Goal: Book appointment/travel/reservation

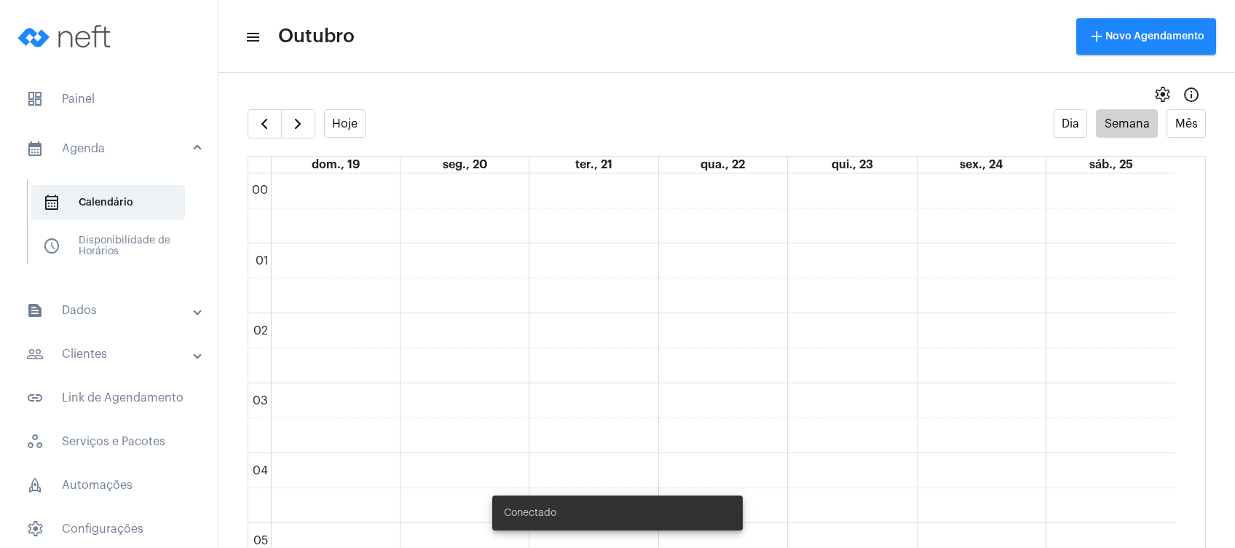
scroll to position [1002, 0]
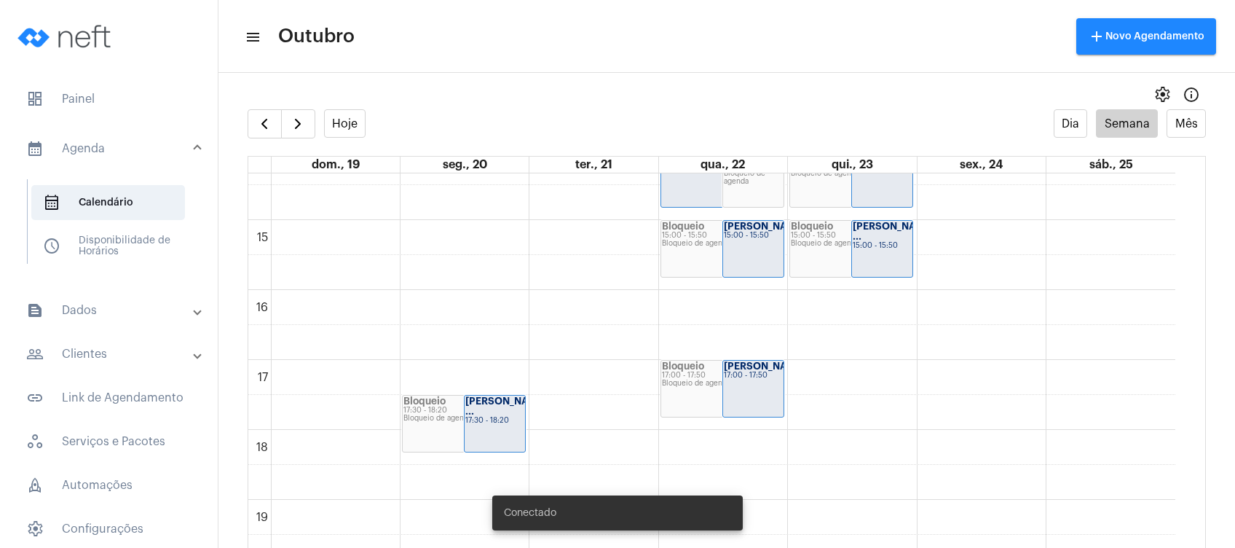
click at [140, 346] on mat-panel-title "people_outline Clientes" at bounding box center [110, 353] width 168 height 17
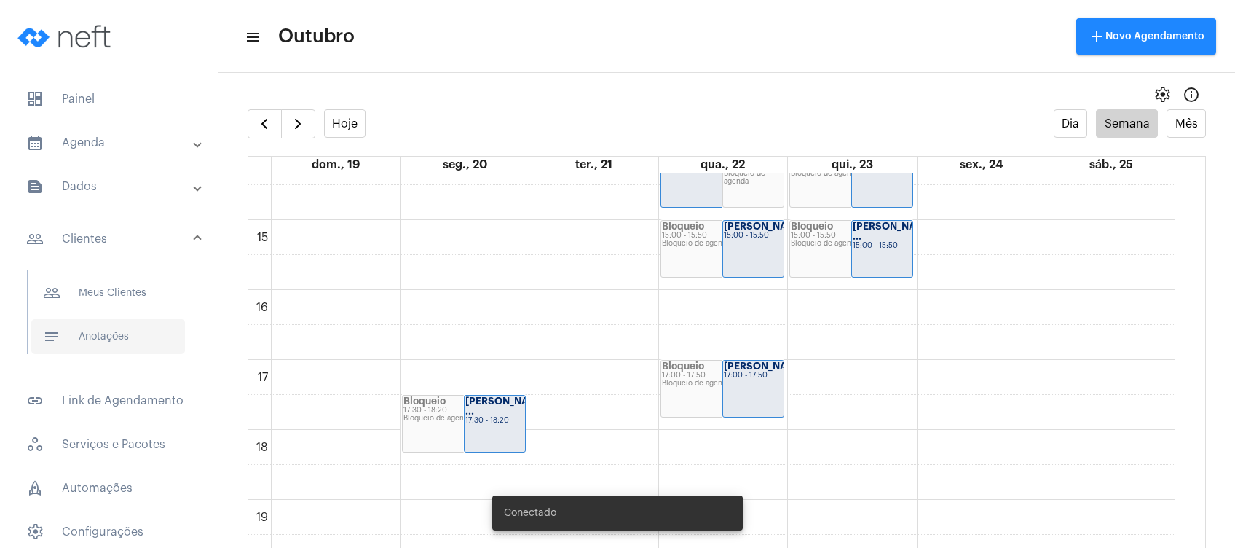
click at [134, 345] on span "notes Anotações" at bounding box center [108, 336] width 154 height 35
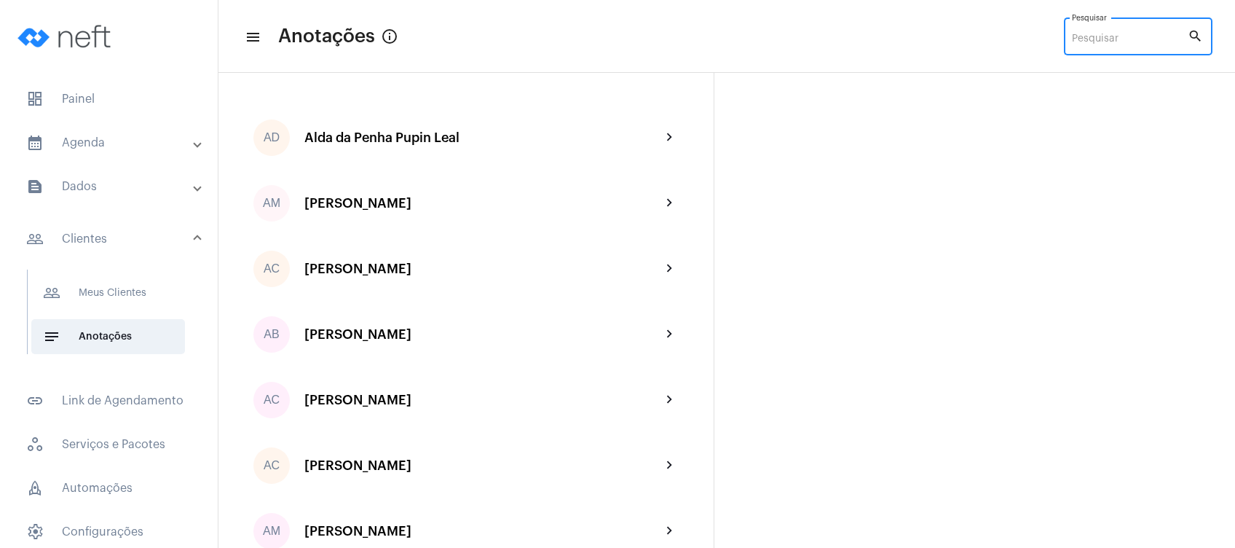
click at [1108, 35] on input "Pesquisar" at bounding box center [1130, 40] width 116 height 12
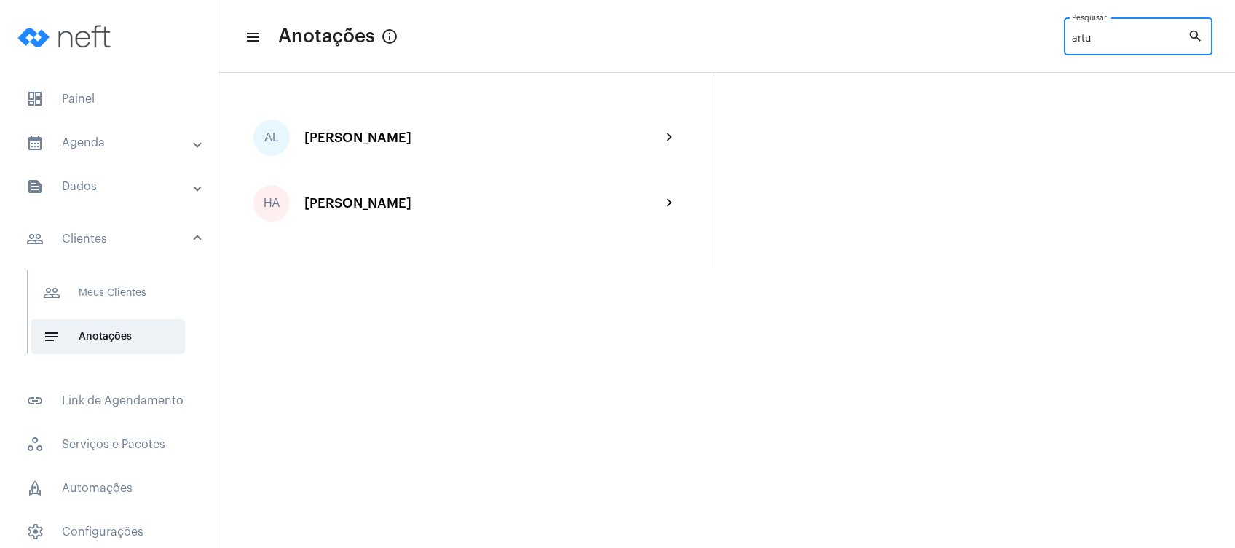
type input "artu"
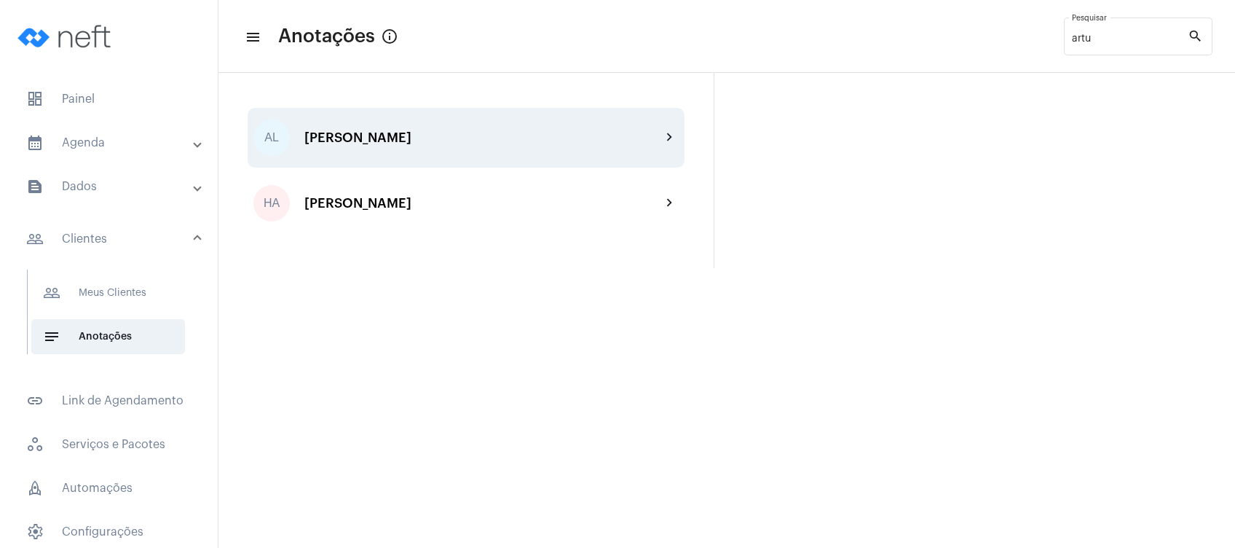
click at [501, 154] on div "AL [PERSON_NAME] chevron_right" at bounding box center [466, 138] width 437 height 60
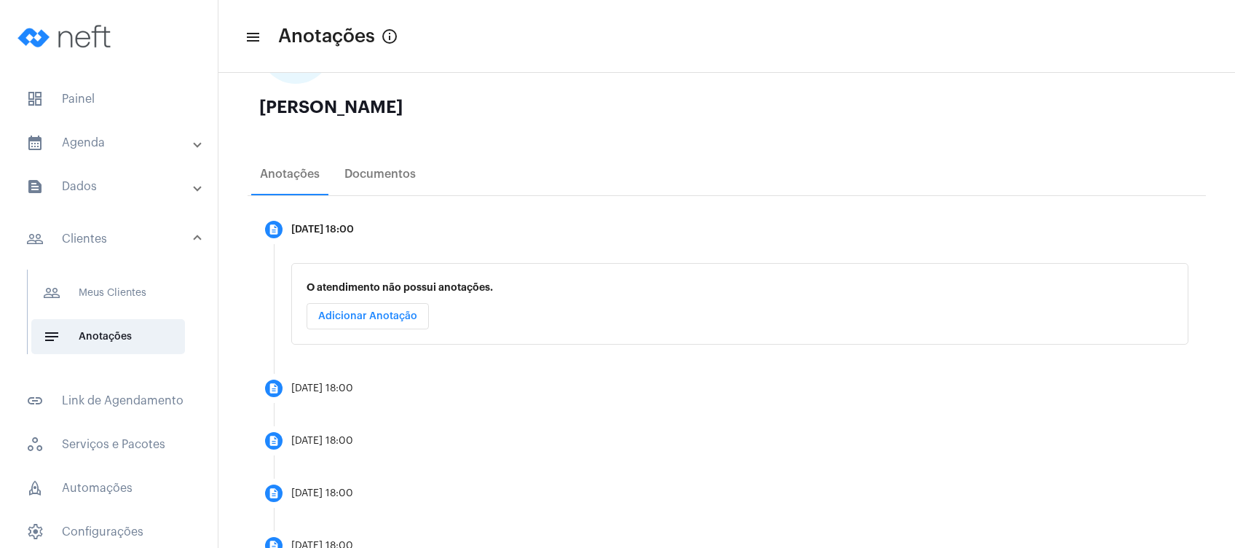
scroll to position [194, 0]
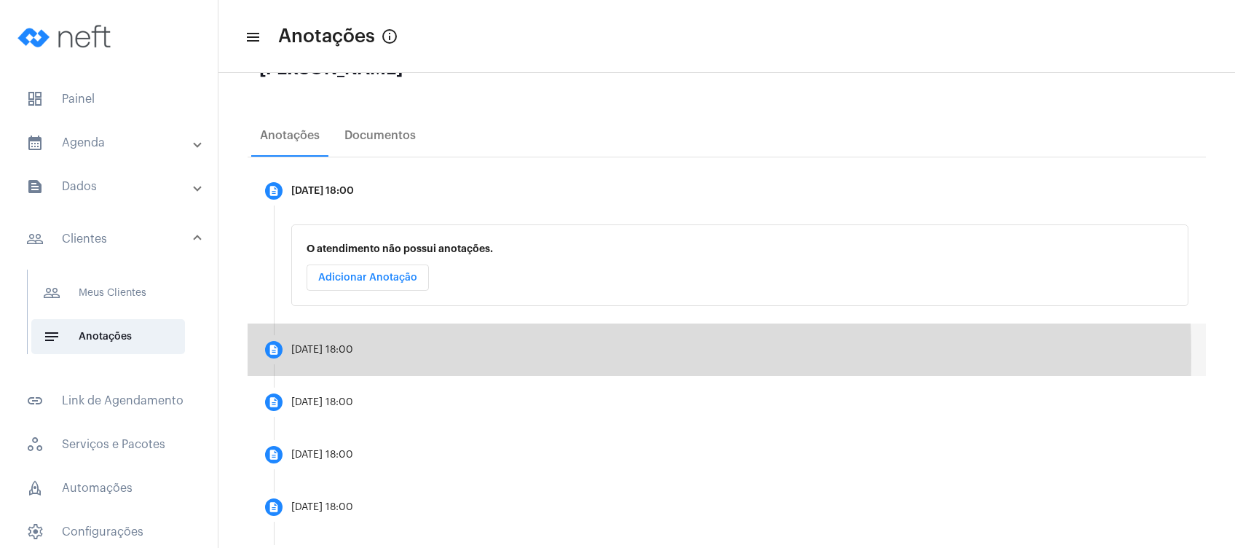
click at [363, 355] on mat-step-header "description [DATE] 18:00" at bounding box center [727, 349] width 959 height 52
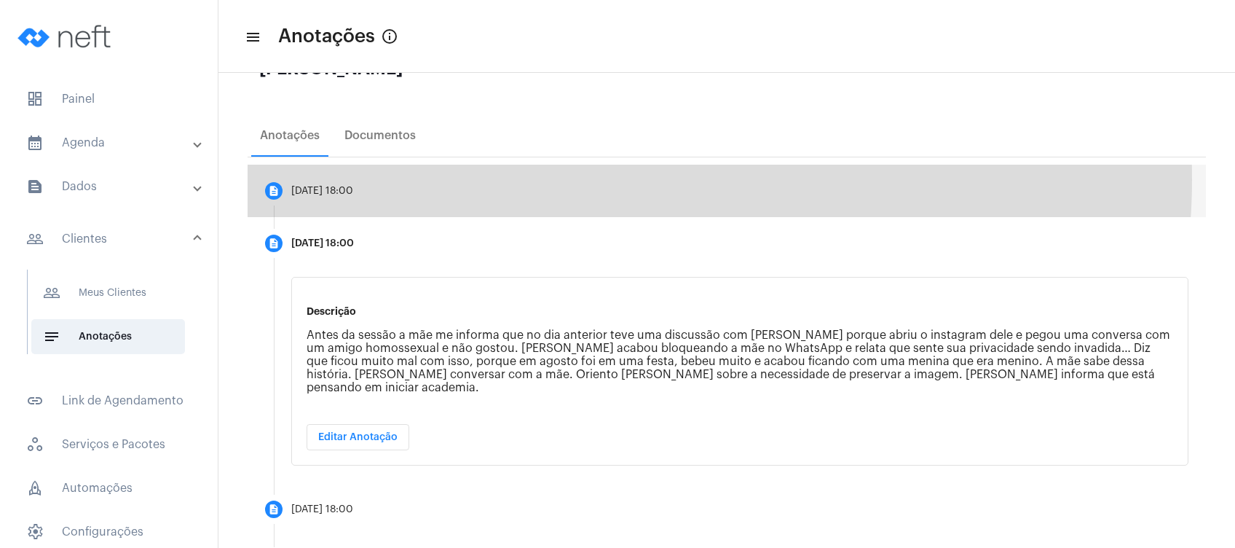
click at [613, 178] on mat-step-header "description [DATE] 18:00" at bounding box center [727, 191] width 959 height 52
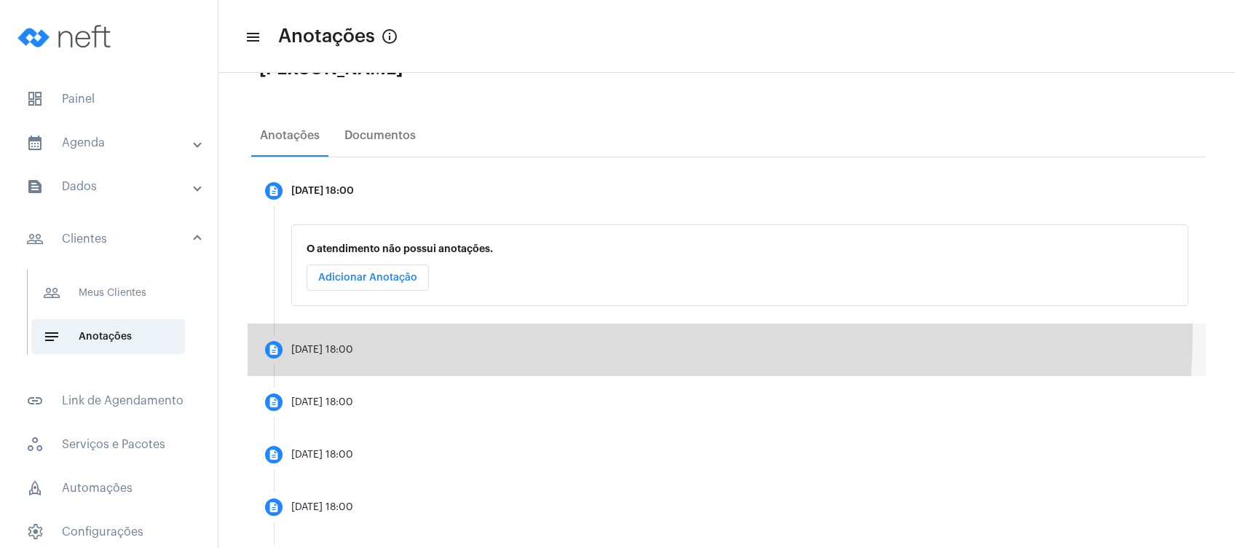
click at [503, 328] on mat-step-header "description [DATE] 18:00" at bounding box center [727, 349] width 959 height 52
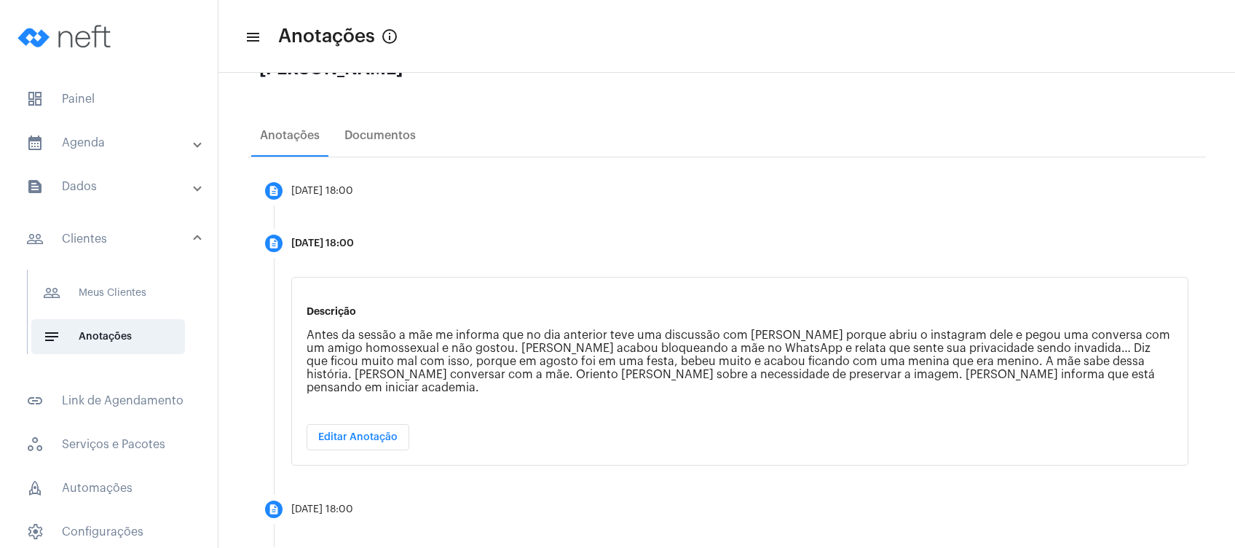
click at [115, 169] on mat-expansion-panel-header "text_snippet_outlined Dados" at bounding box center [113, 186] width 209 height 35
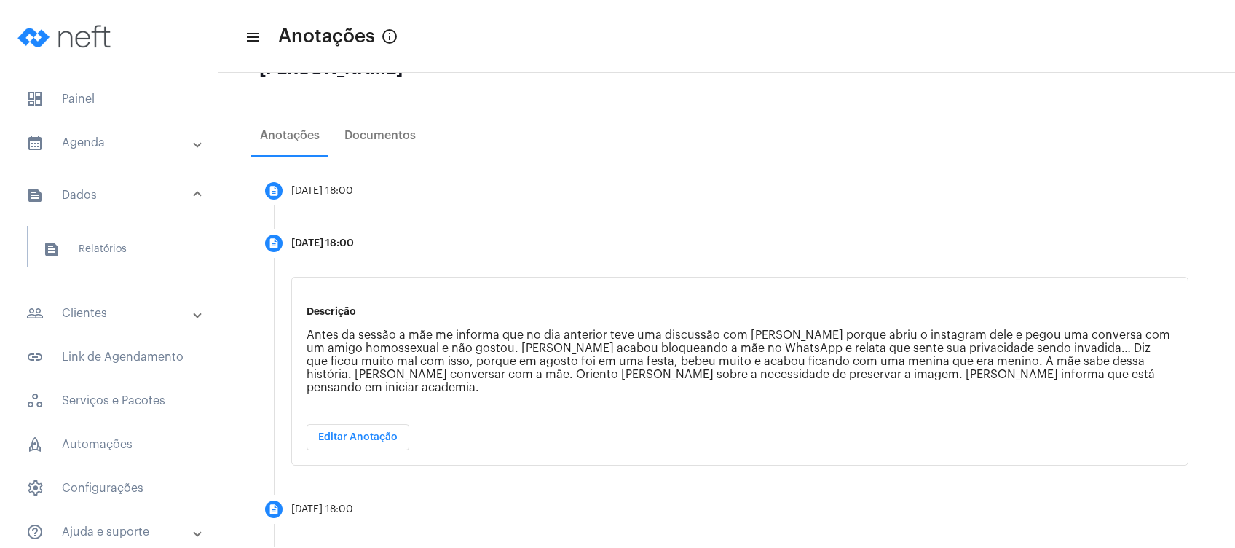
click at [130, 151] on mat-panel-title "calendar_month_outlined Agenda" at bounding box center [110, 142] width 168 height 17
click at [115, 202] on span "calendar_month_outlined Calendário" at bounding box center [108, 202] width 154 height 35
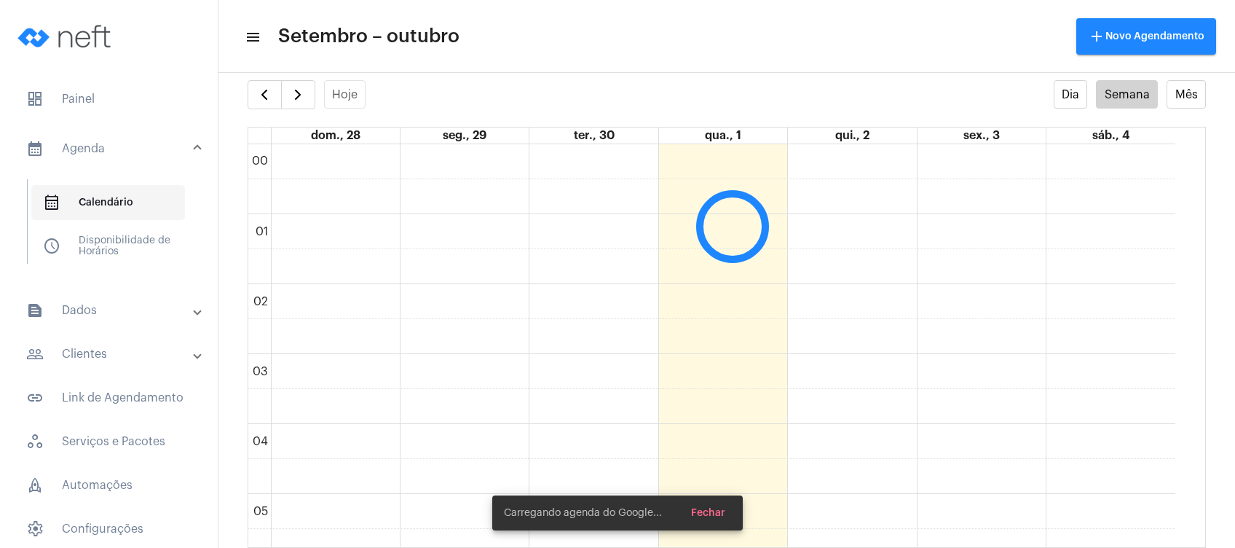
scroll to position [420, 0]
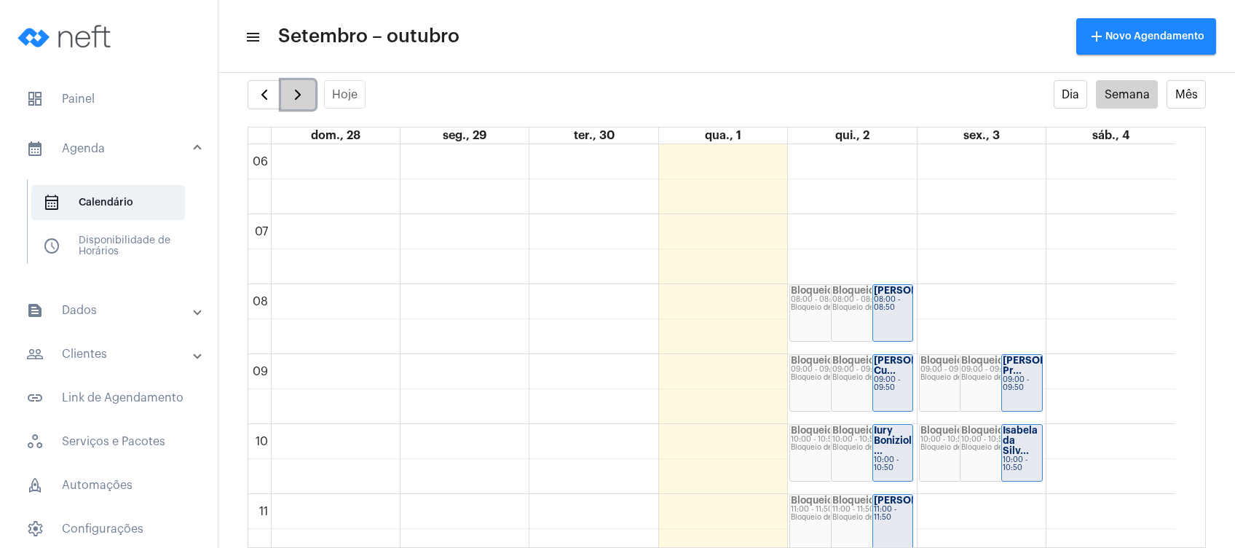
click at [299, 91] on span "button" at bounding box center [297, 94] width 17 height 17
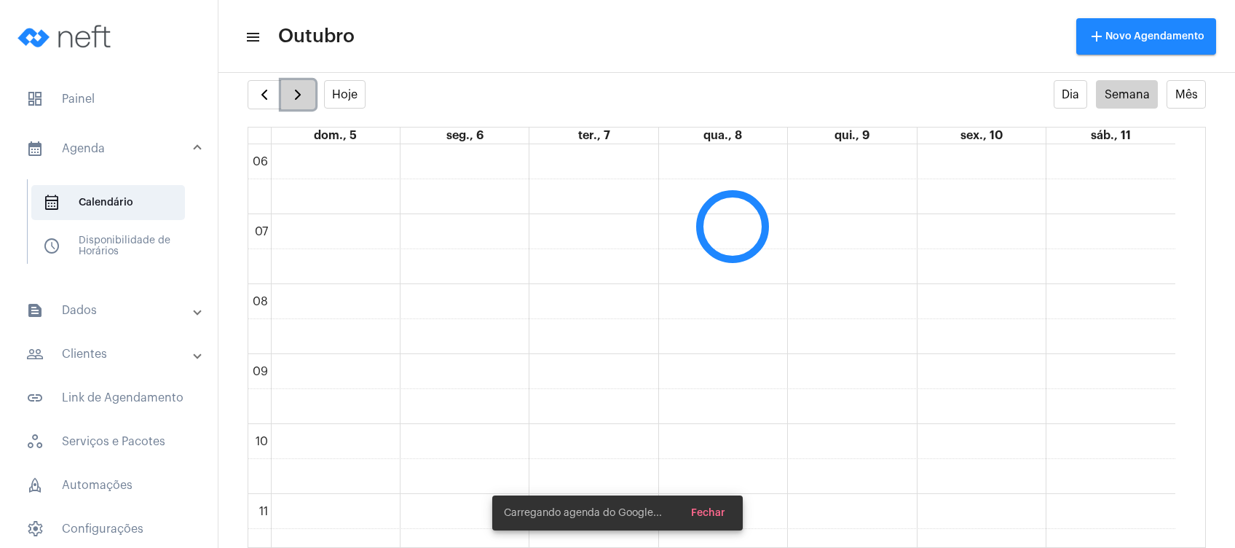
scroll to position [420, 0]
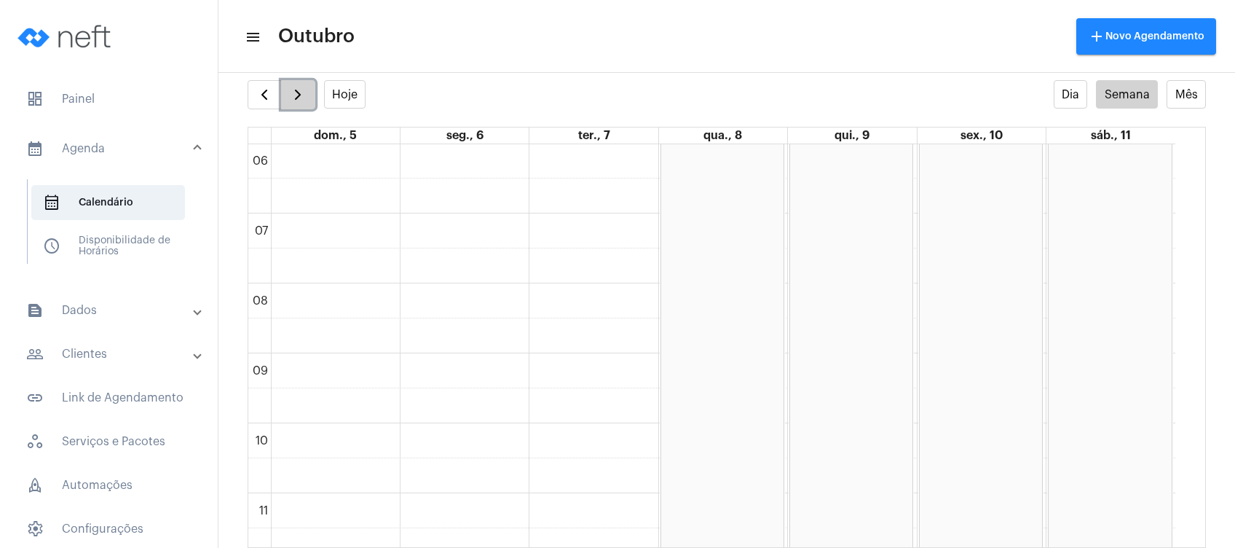
click at [299, 93] on span "button" at bounding box center [297, 94] width 17 height 17
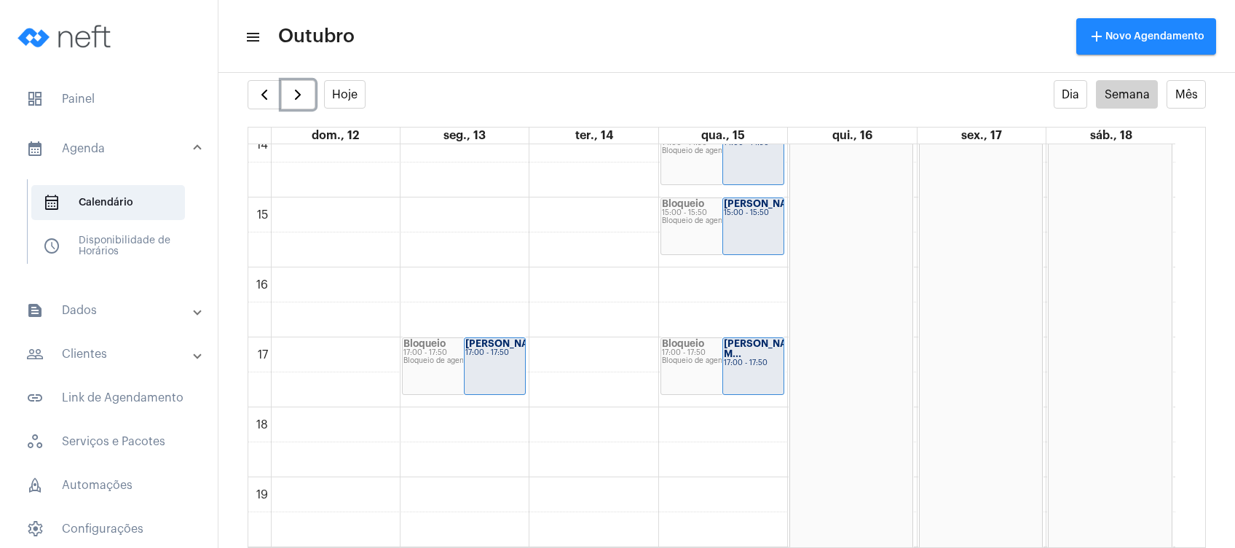
scroll to position [1011, 0]
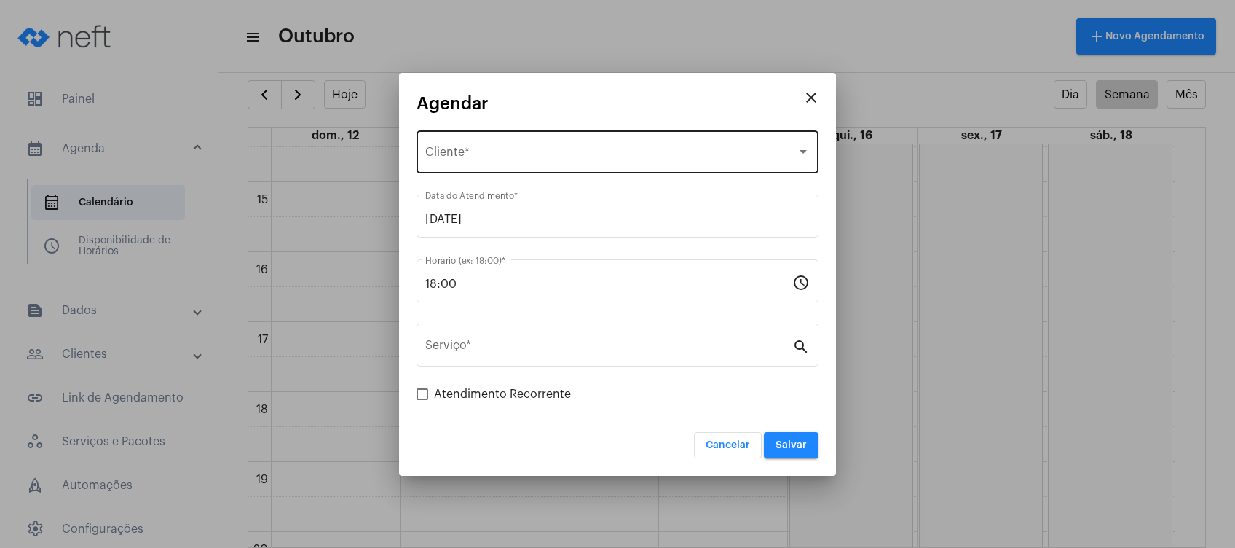
click at [577, 157] on div "Selecione o Cliente" at bounding box center [610, 155] width 371 height 13
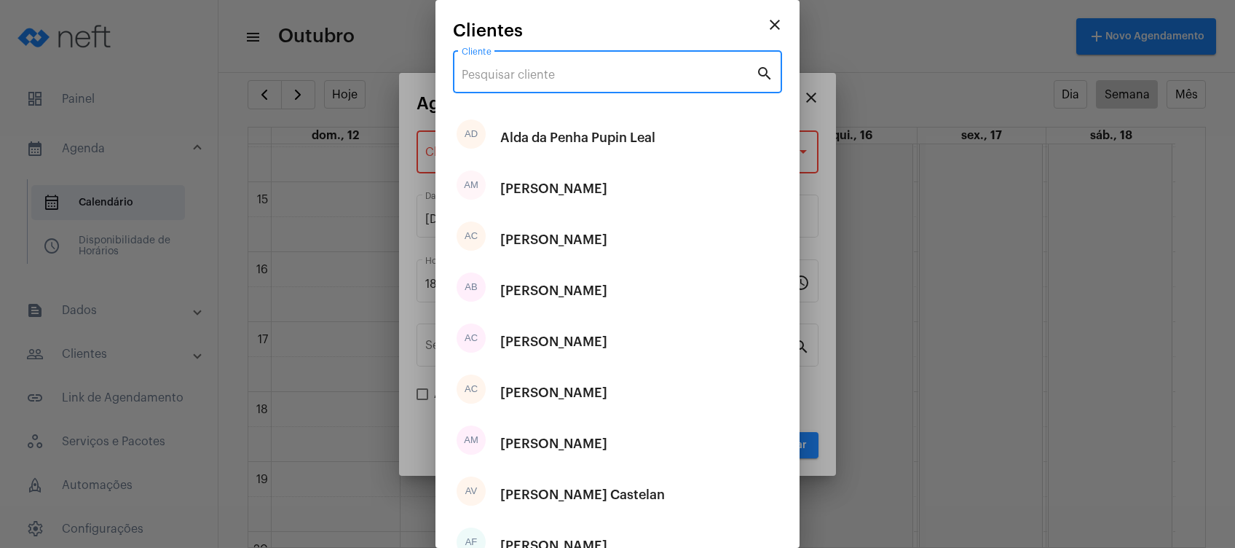
click at [681, 77] on input "Cliente" at bounding box center [609, 74] width 294 height 13
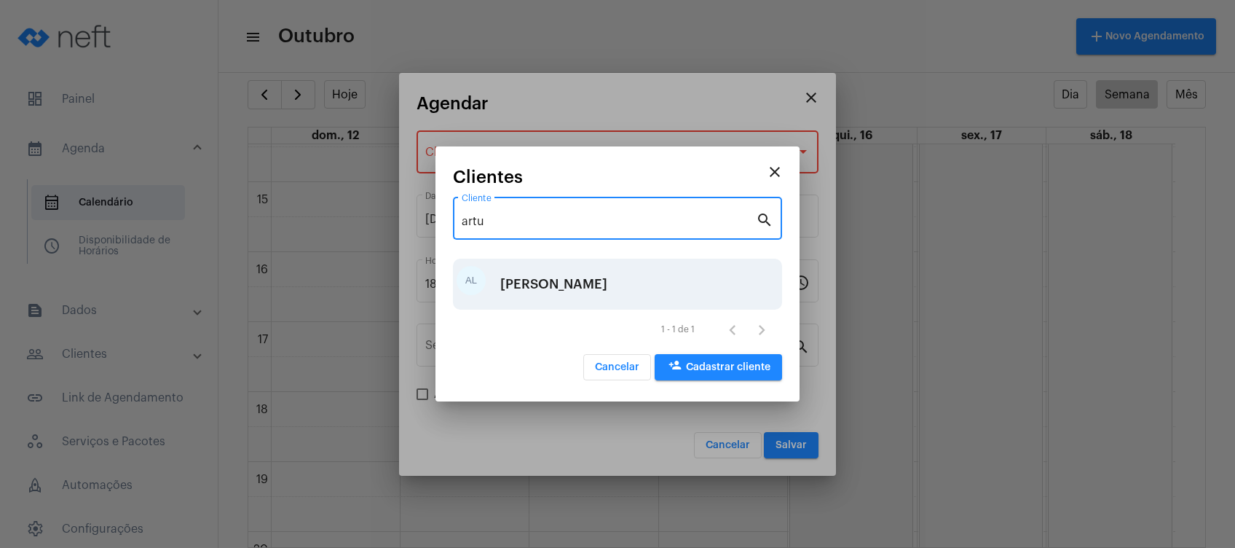
type input "artu"
click at [575, 278] on div "[PERSON_NAME]" at bounding box center [553, 284] width 107 height 44
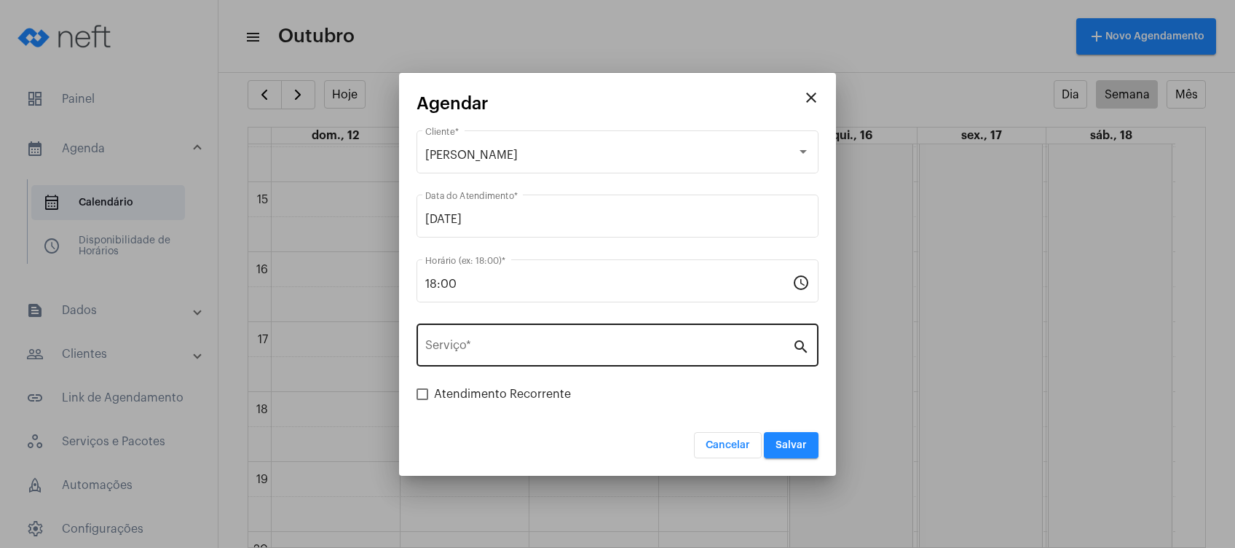
click at [530, 358] on div "Serviço *" at bounding box center [608, 343] width 367 height 46
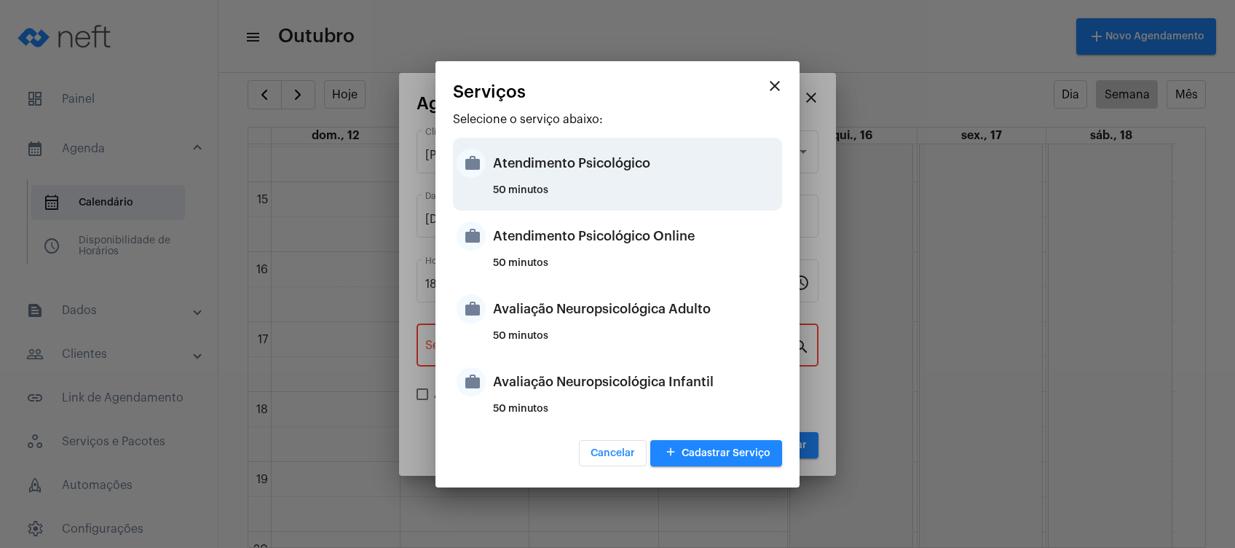
click at [647, 178] on div "Atendimento Psicológico" at bounding box center [636, 163] width 286 height 44
type input "Atendimento Psicológico"
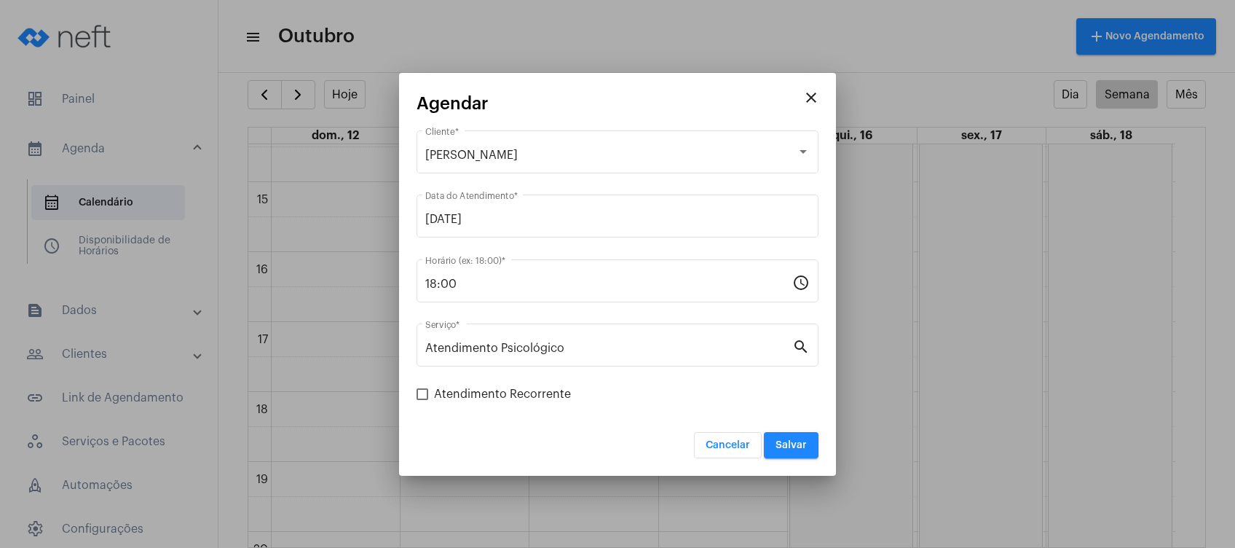
click at [607, 420] on div "Cancelar Salvar" at bounding box center [618, 436] width 402 height 44
click at [790, 438] on button "Salvar" at bounding box center [791, 445] width 55 height 26
